Goal: Information Seeking & Learning: Learn about a topic

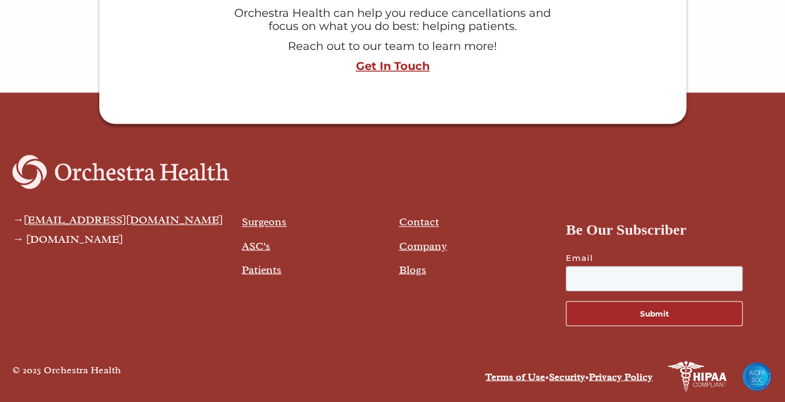
scroll to position [3301, 0]
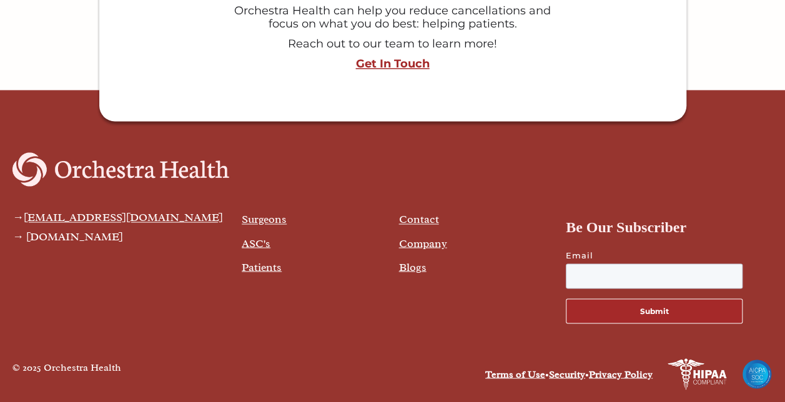
click at [425, 244] on link "Company" at bounding box center [422, 243] width 48 height 14
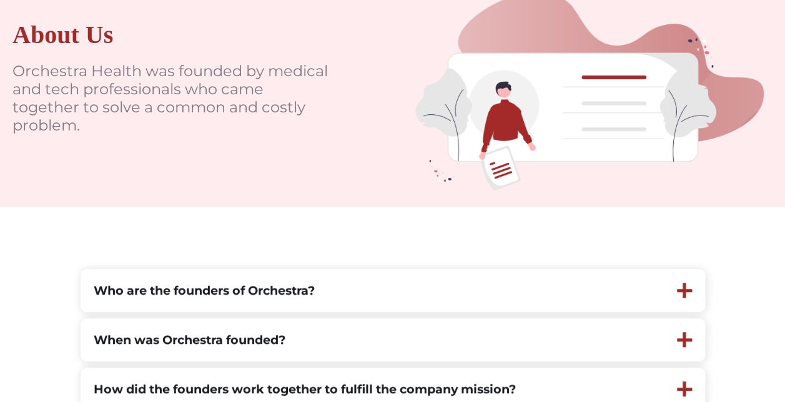
scroll to position [250, 0]
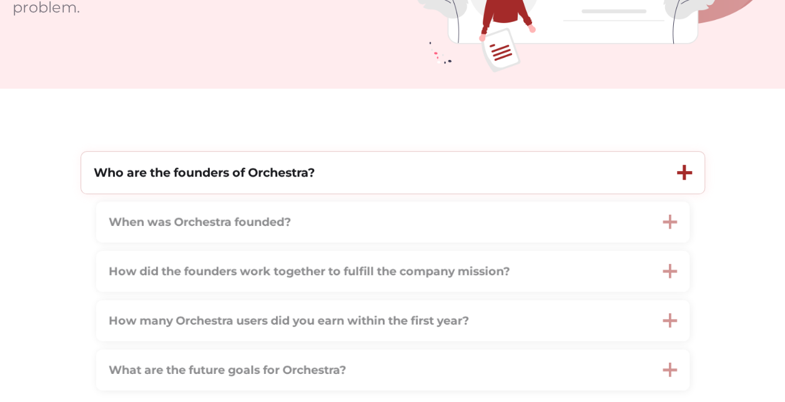
click at [420, 174] on div "Who are the founders of Orchestra?" at bounding box center [372, 173] width 583 height 42
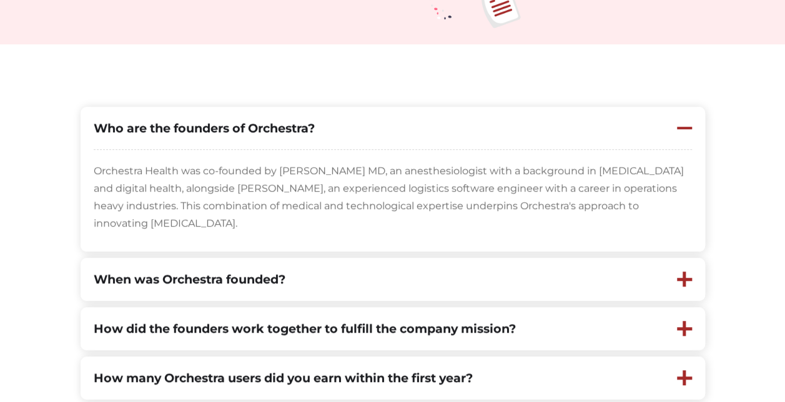
scroll to position [312, 0]
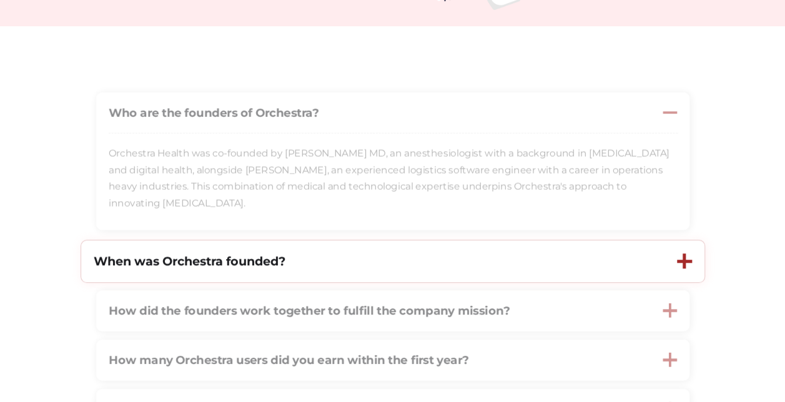
click at [683, 265] on div at bounding box center [684, 261] width 3 height 15
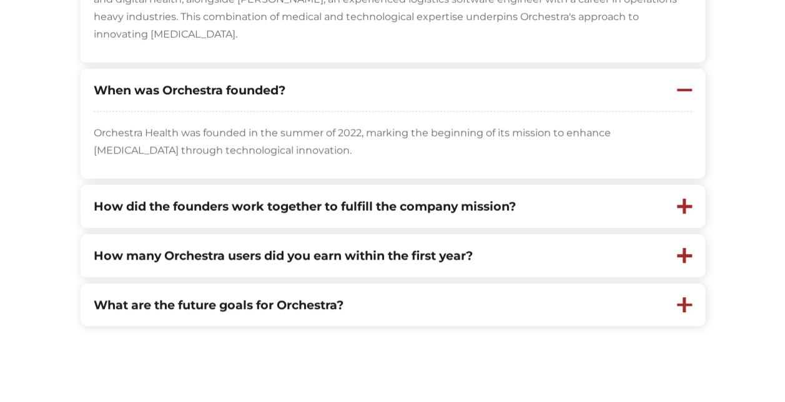
scroll to position [500, 0]
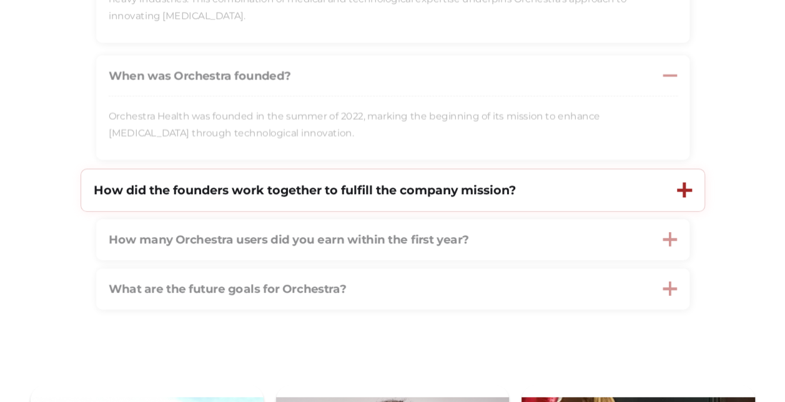
click at [678, 202] on div at bounding box center [684, 190] width 40 height 42
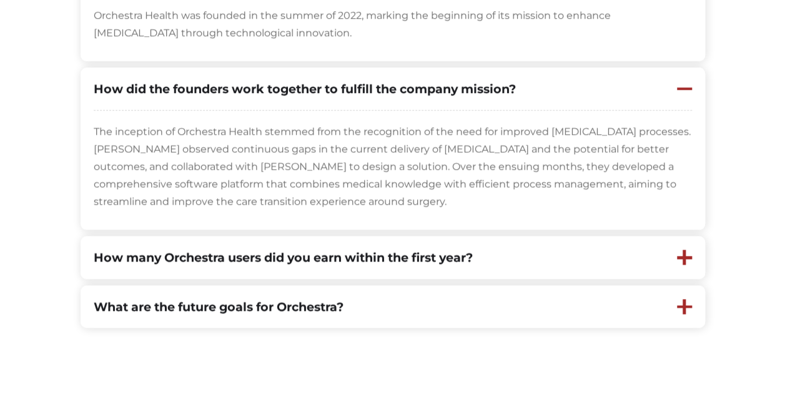
scroll to position [562, 0]
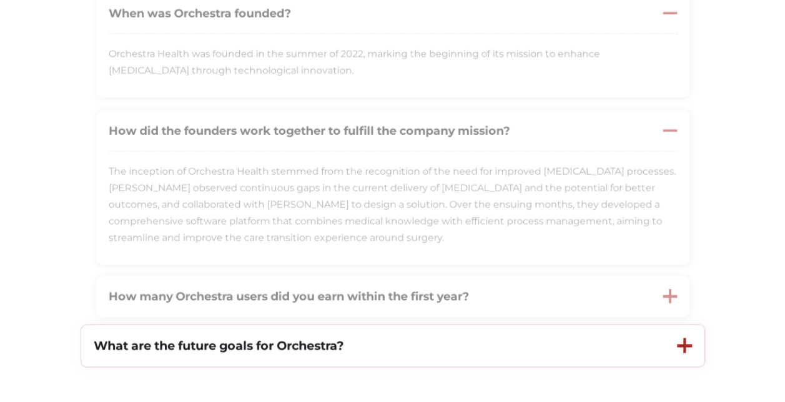
click at [639, 351] on div "What are the future goals for Orchestra?" at bounding box center [372, 346] width 583 height 42
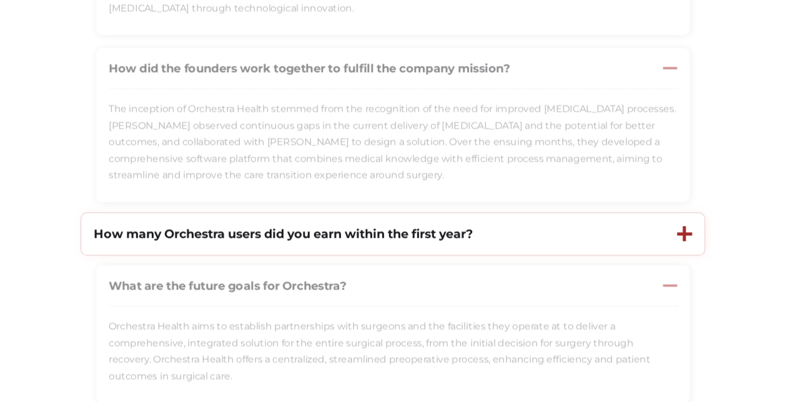
scroll to position [687, 0]
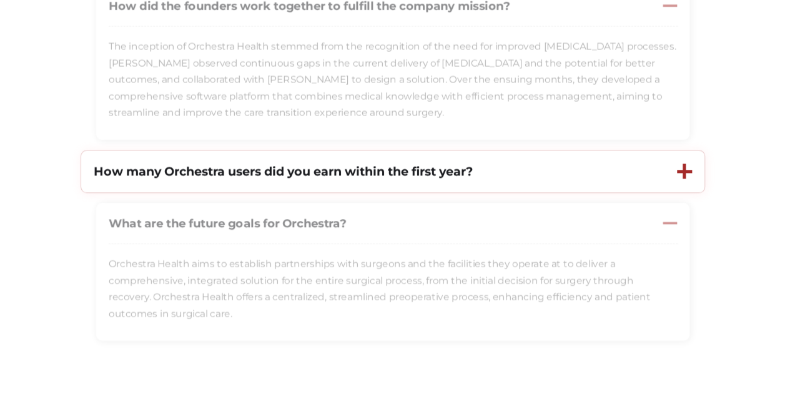
click at [671, 171] on div at bounding box center [684, 171] width 40 height 42
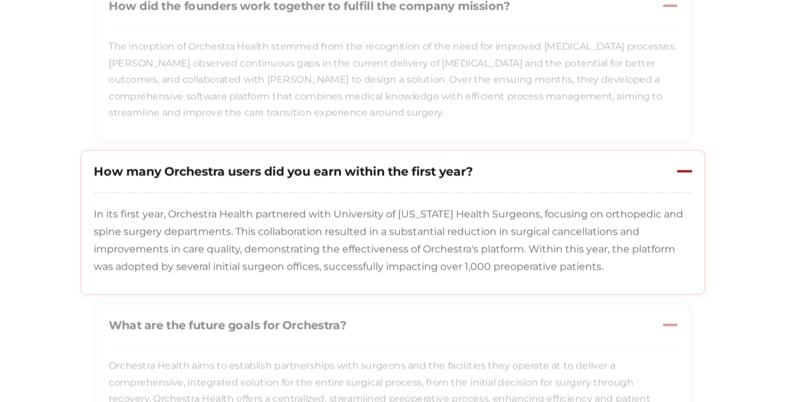
scroll to position [0, 0]
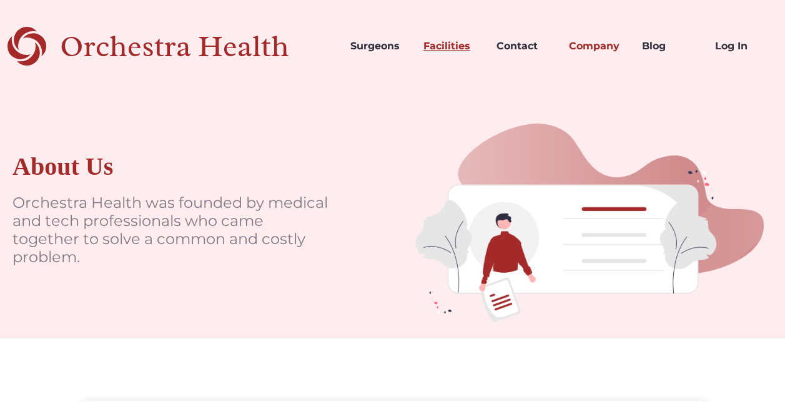
click at [461, 43] on link "Facilities" at bounding box center [449, 46] width 73 height 42
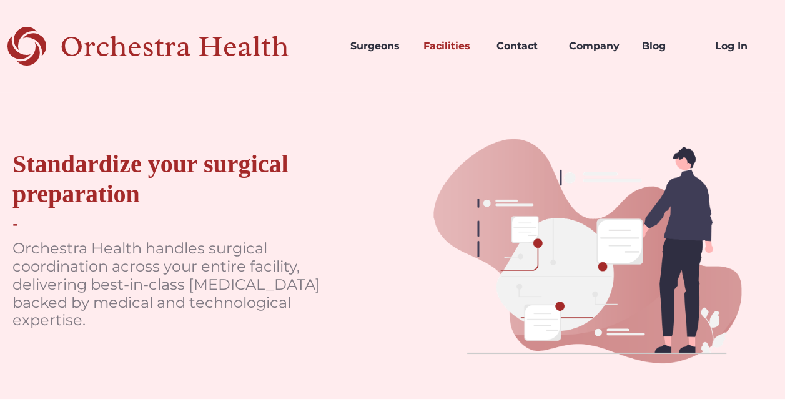
click at [219, 49] on div "Orchestra Health" at bounding box center [196, 47] width 273 height 26
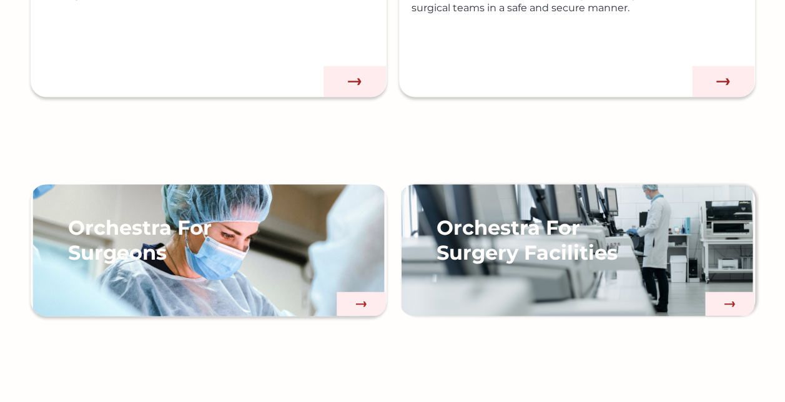
scroll to position [937, 0]
